Goal: Find contact information: Obtain details needed to contact an individual or organization

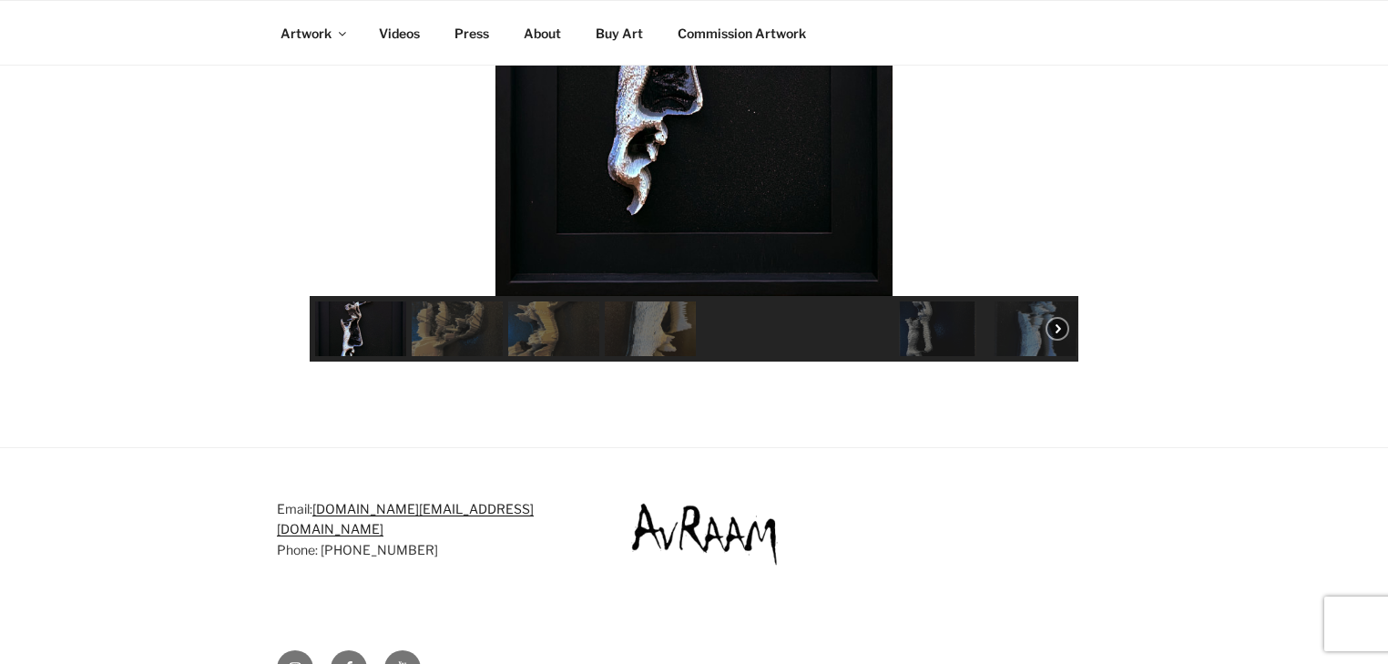
scroll to position [1575, 0]
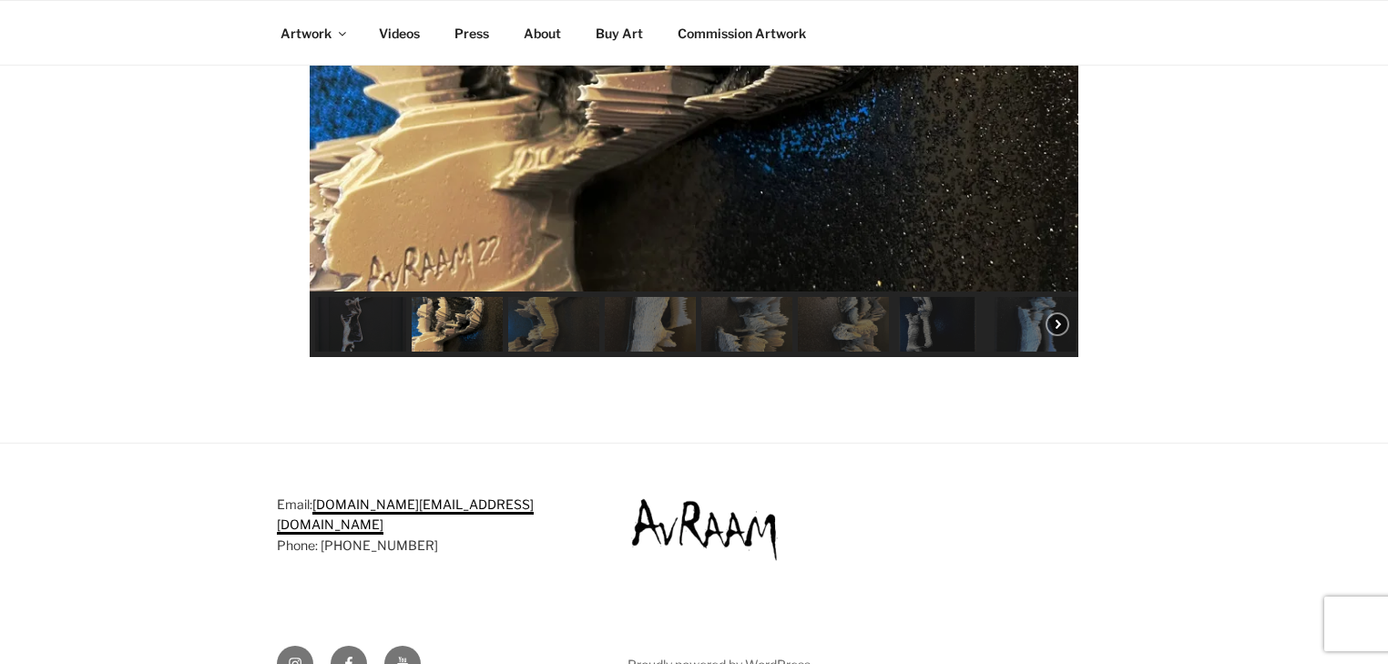
click at [424, 497] on link "[DOMAIN_NAME][EMAIL_ADDRESS][DOMAIN_NAME]" at bounding box center [405, 515] width 257 height 36
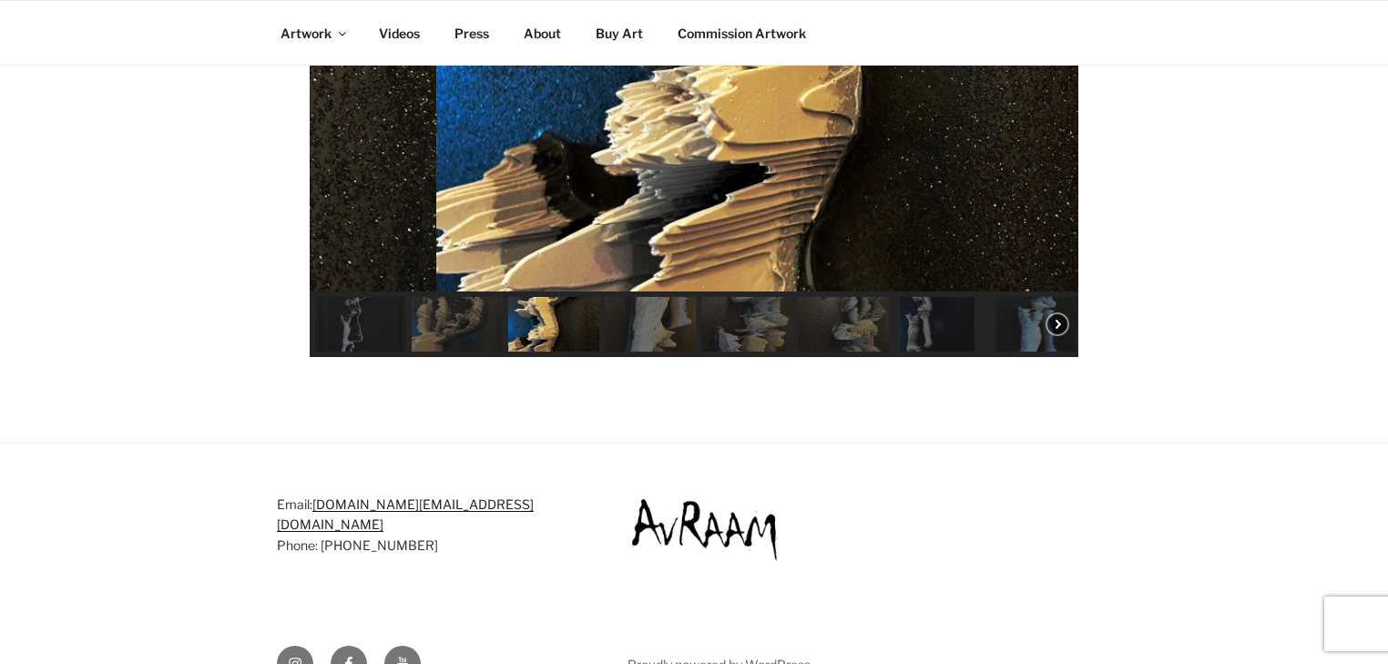
click at [1008, 502] on figure "Footer" at bounding box center [870, 529] width 484 height 68
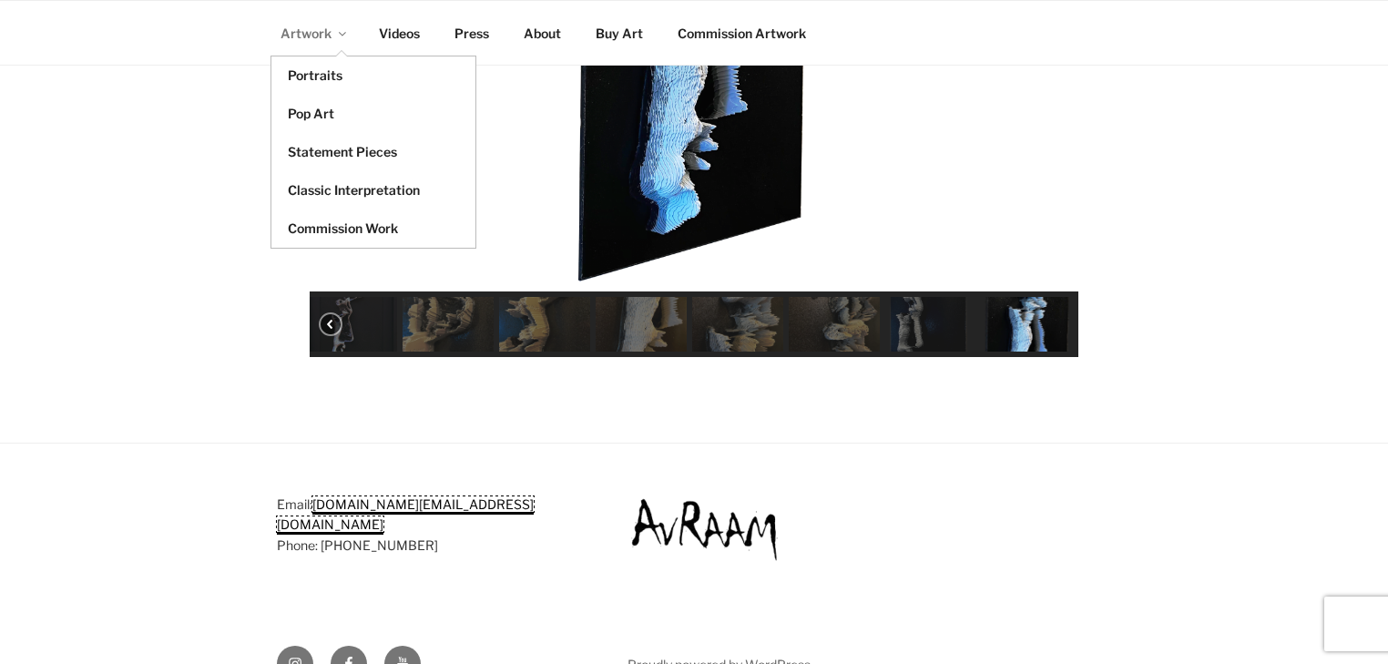
scroll to position [0, 0]
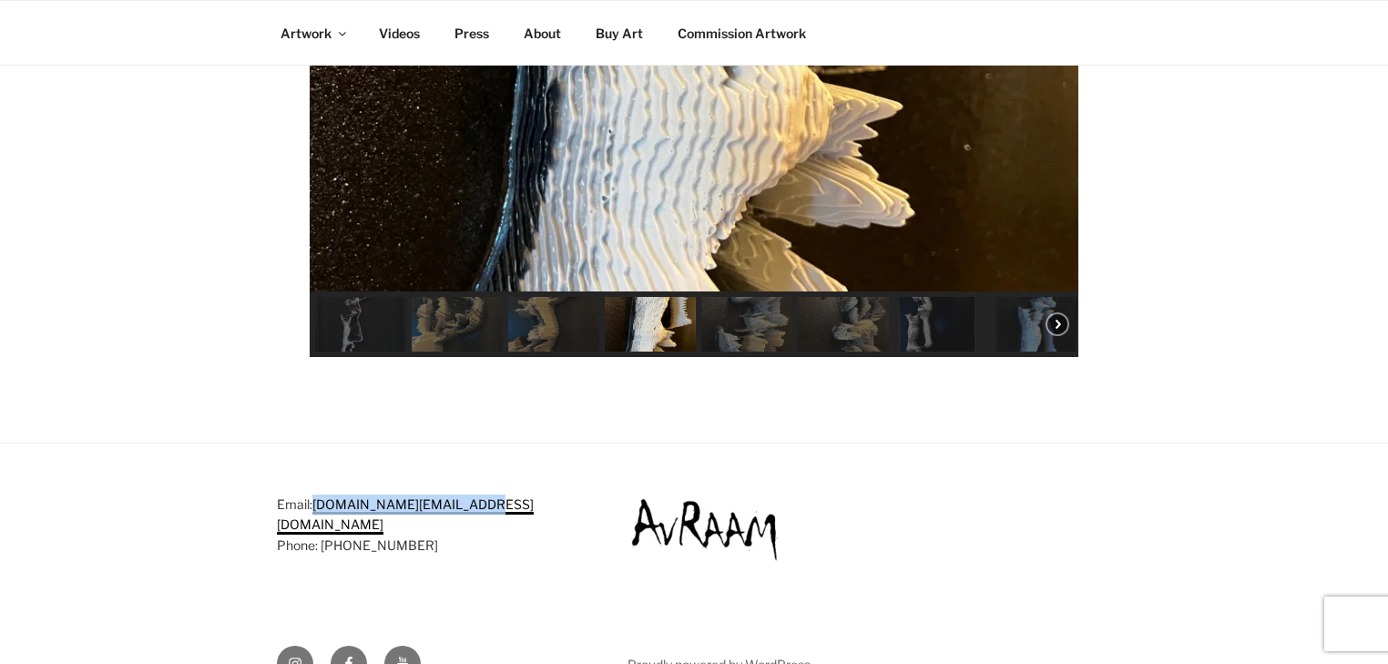
drag, startPoint x: 490, startPoint y: 459, endPoint x: 317, endPoint y: 461, distance: 173.1
click at [317, 495] on p "Email: [DOMAIN_NAME][EMAIL_ADDRESS][DOMAIN_NAME] Phone: [PHONE_NUMBER]" at bounding box center [427, 525] width 301 height 61
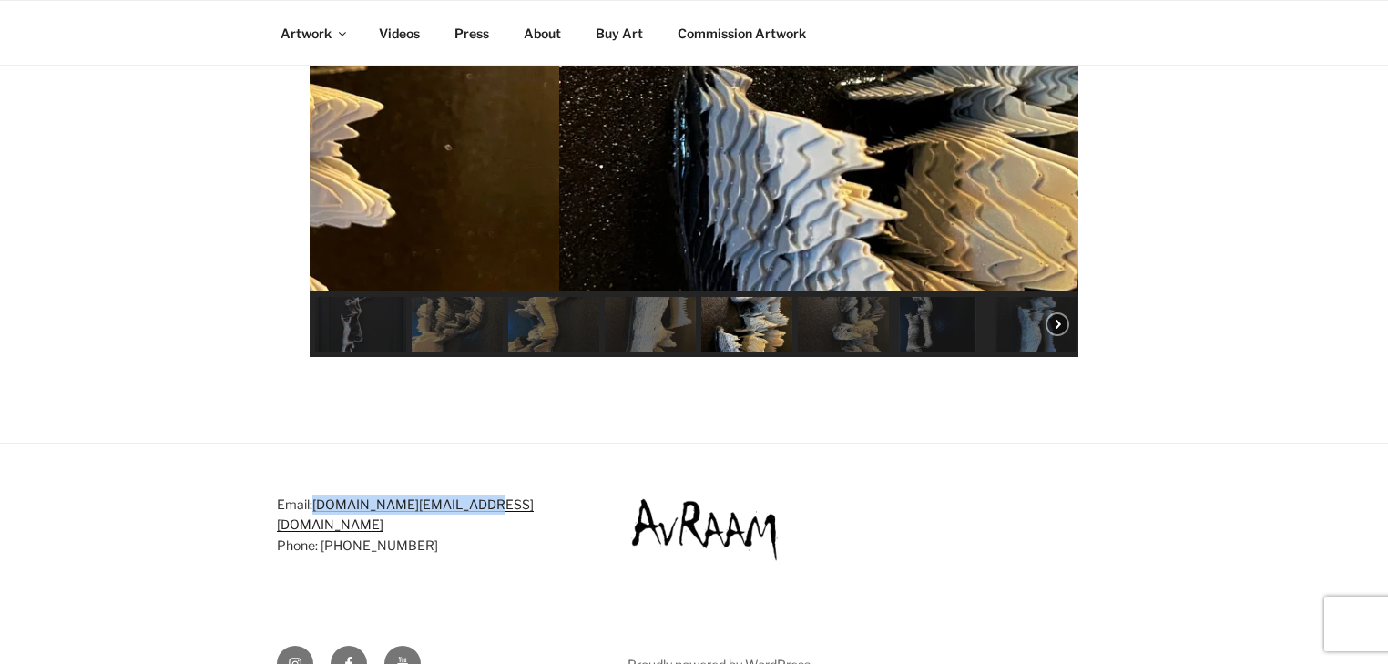
copy link "[DOMAIN_NAME][EMAIL_ADDRESS][DOMAIN_NAME]"
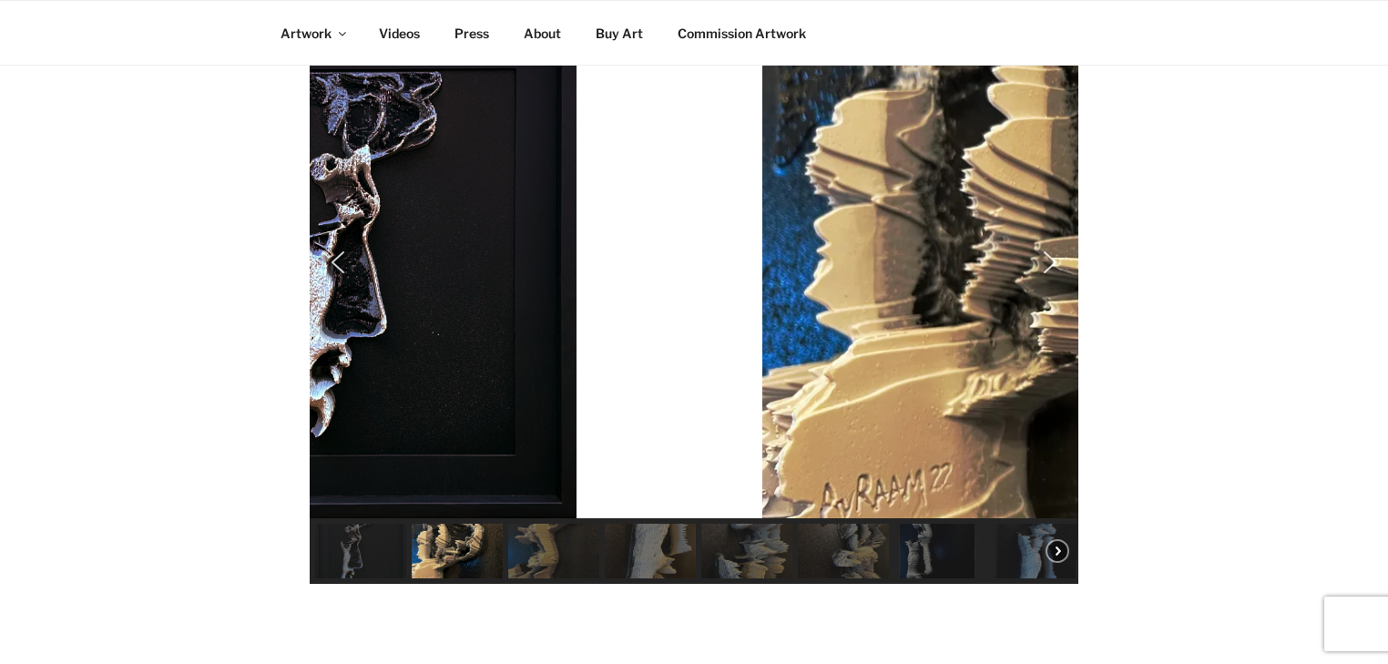
scroll to position [1211, 0]
